Goal: Book appointment/travel/reservation

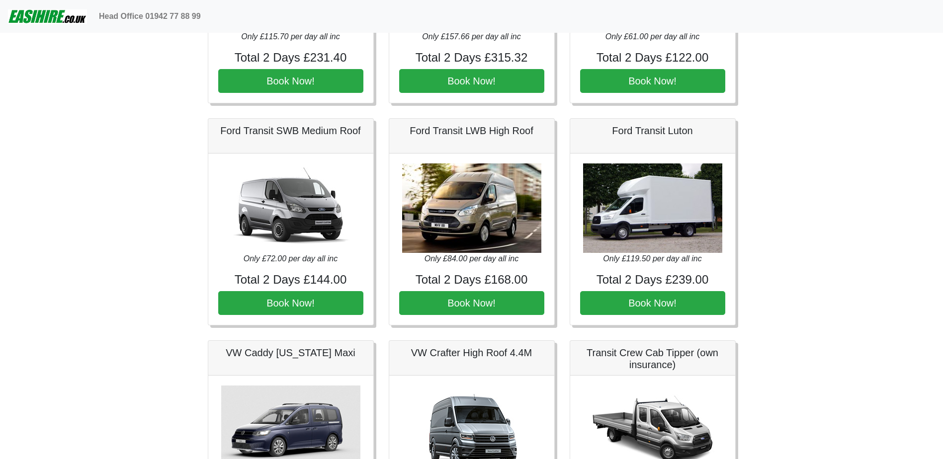
scroll to position [448, 0]
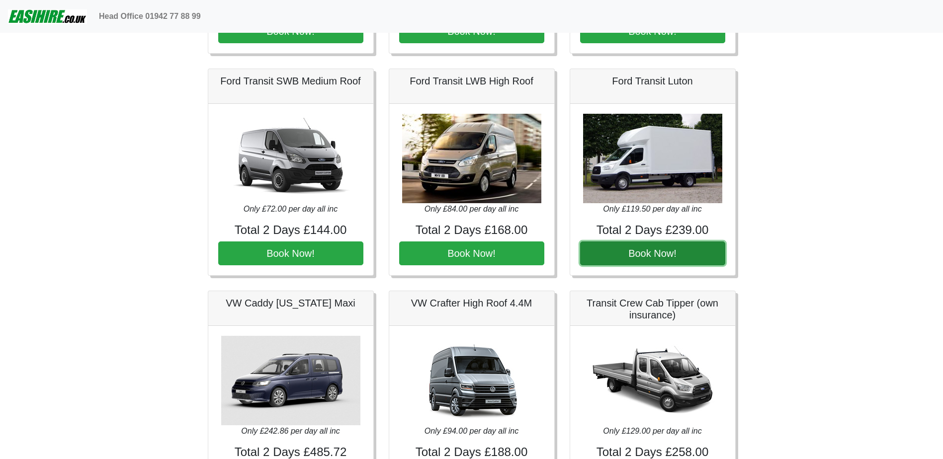
click at [672, 258] on button "Book Now!" at bounding box center [652, 254] width 145 height 24
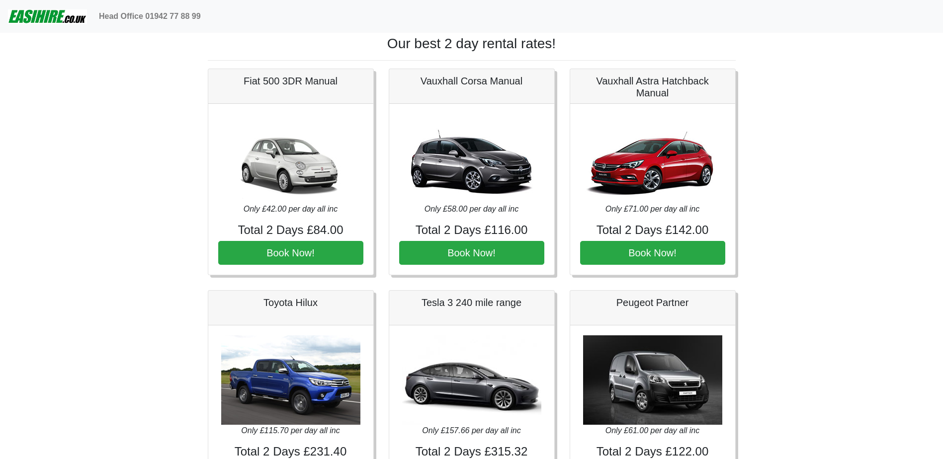
scroll to position [0, 0]
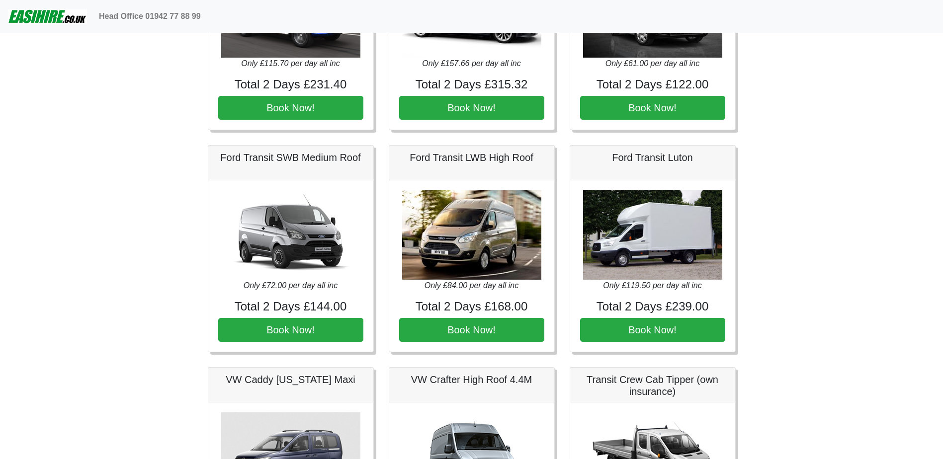
scroll to position [448, 0]
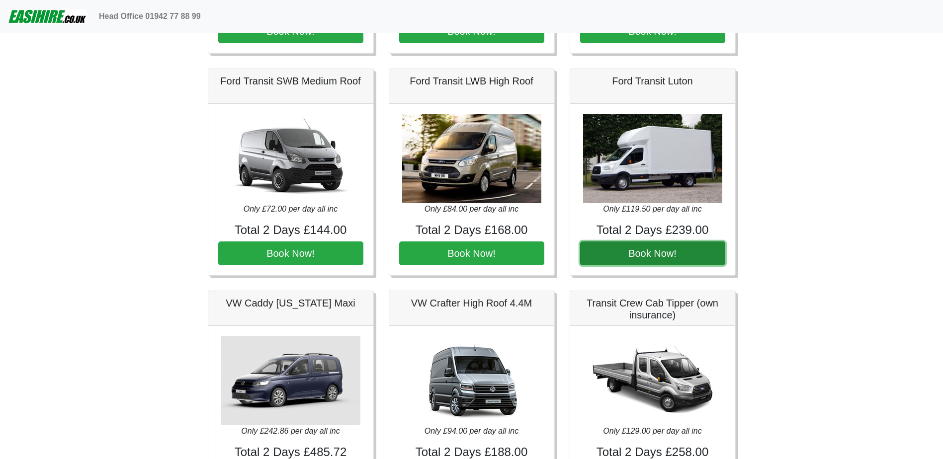
click at [664, 254] on button "Book Now!" at bounding box center [652, 254] width 145 height 24
